Goal: Find specific page/section: Find specific page/section

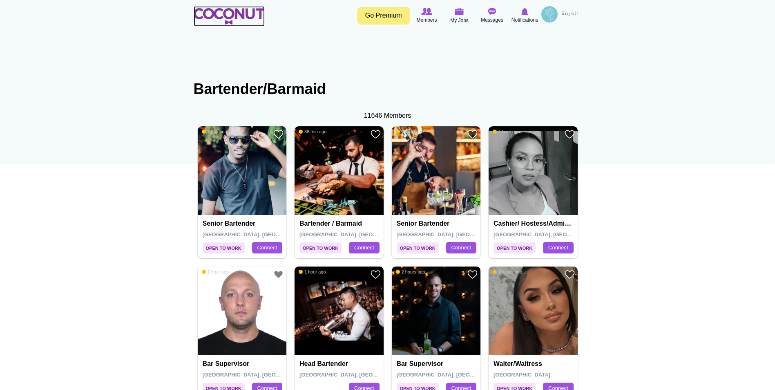
click at [221, 16] on img at bounding box center [229, 16] width 71 height 16
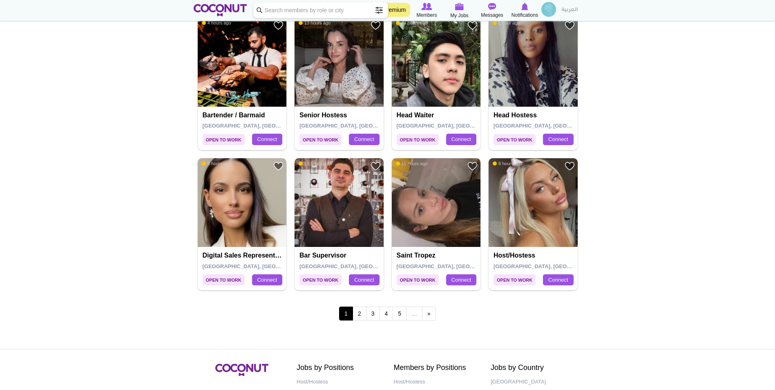
scroll to position [1410, 0]
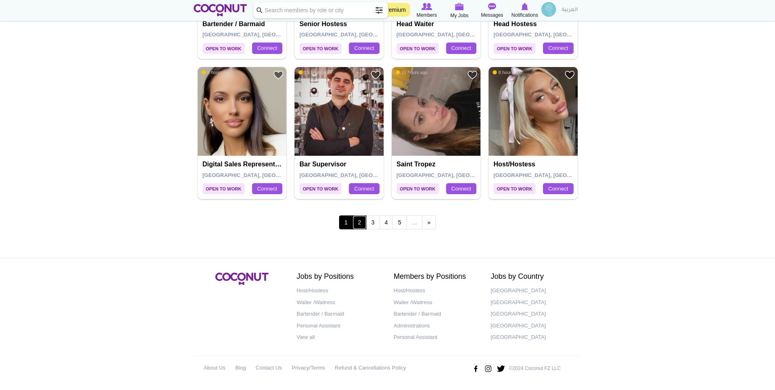
click at [361, 223] on link "2" at bounding box center [359, 222] width 14 height 14
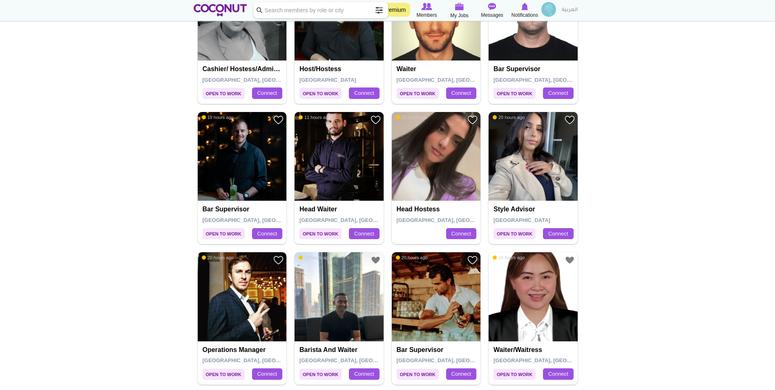
scroll to position [1348, 0]
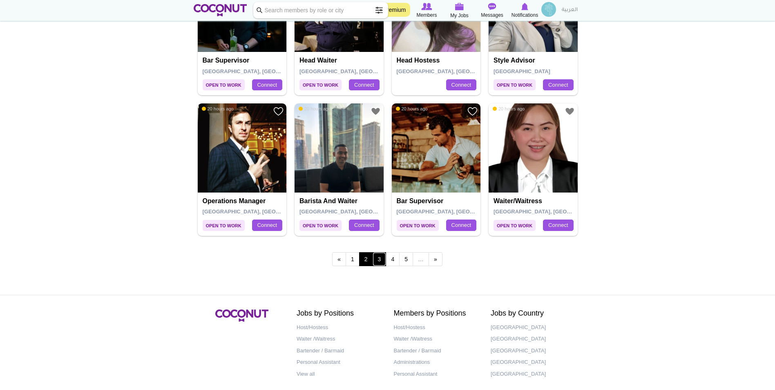
click at [379, 256] on link "3" at bounding box center [380, 259] width 14 height 14
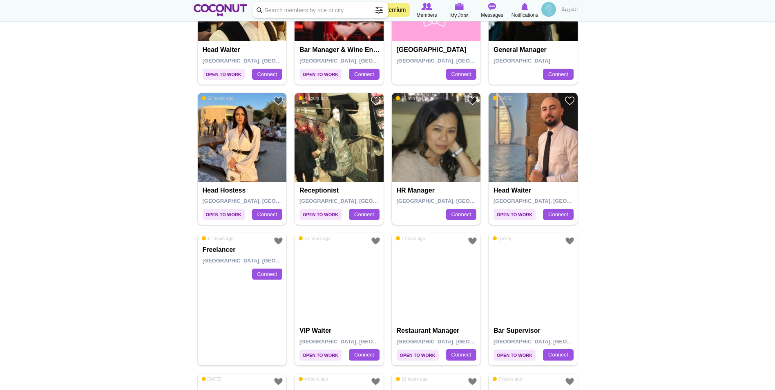
scroll to position [531, 0]
